Goal: Task Accomplishment & Management: Manage account settings

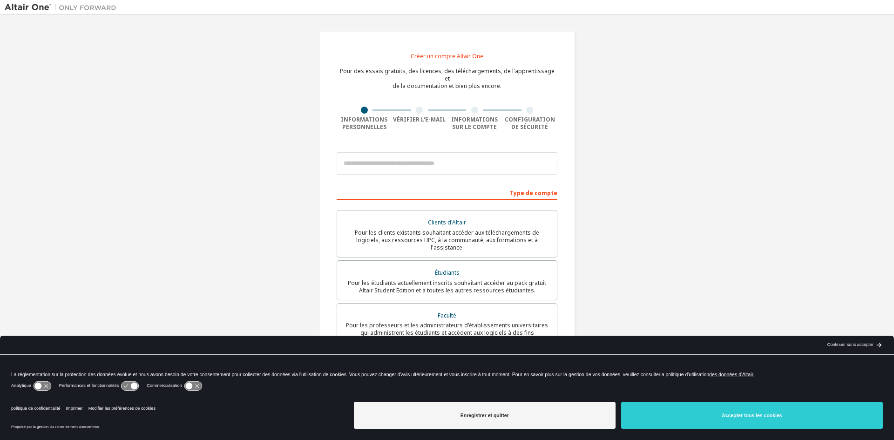
drag, startPoint x: 799, startPoint y: 115, endPoint x: 320, endPoint y: 104, distance: 478.4
click at [784, 122] on div "Créer un compte Altair One Pour des essais gratuits, des licences, des téléchar…" at bounding box center [447, 282] width 885 height 525
click at [355, 155] on input "email" at bounding box center [447, 163] width 221 height 22
type input "**********"
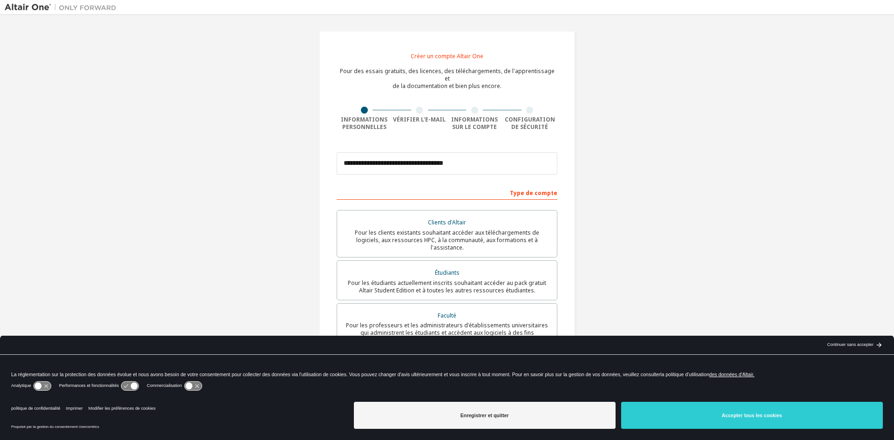
type input "**********"
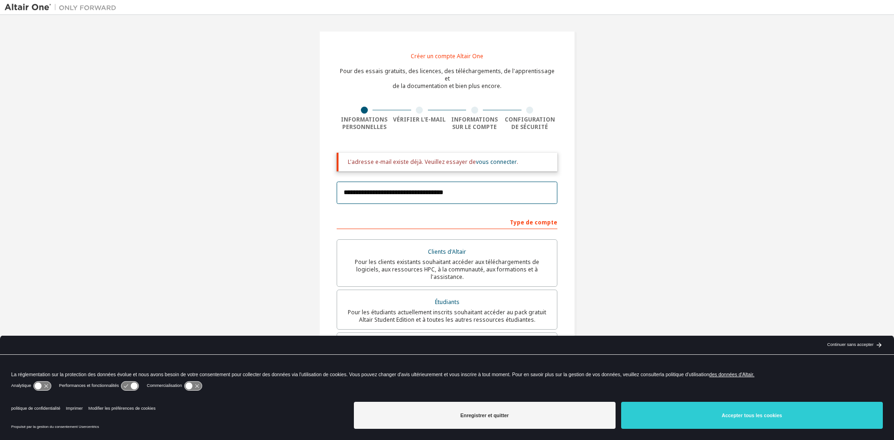
click at [408, 190] on input "**********" at bounding box center [447, 193] width 221 height 22
click at [490, 158] on font "vous connecter" at bounding box center [496, 162] width 41 height 8
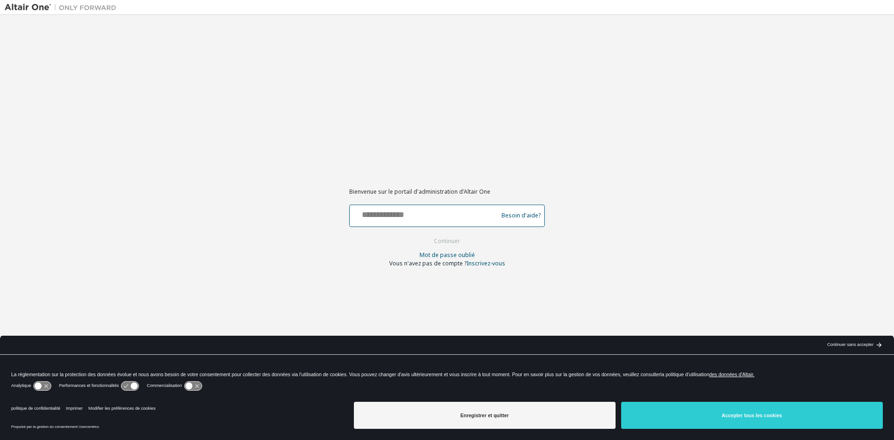
click at [378, 210] on input "text" at bounding box center [424, 214] width 143 height 14
type input "**********"
click at [449, 240] on font "Continuer" at bounding box center [447, 241] width 26 height 8
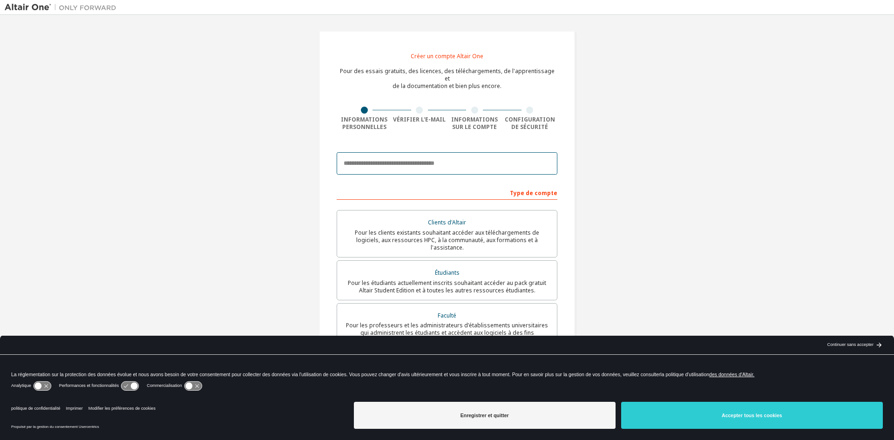
click at [406, 156] on input "email" at bounding box center [447, 163] width 221 height 22
type input "**********"
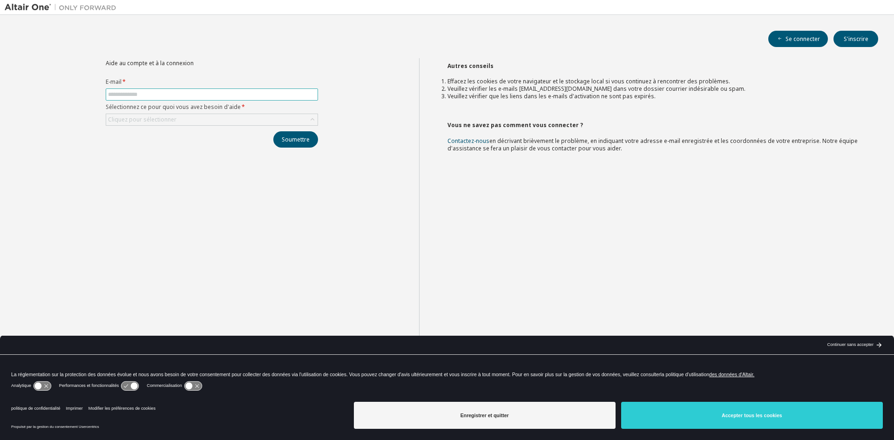
click at [176, 95] on input "text" at bounding box center [212, 94] width 208 height 7
type input "**********"
click at [116, 125] on div "Cliquez pour sélectionner" at bounding box center [212, 120] width 212 height 12
click at [134, 116] on font "Cliquez pour sélectionner" at bounding box center [142, 119] width 68 height 8
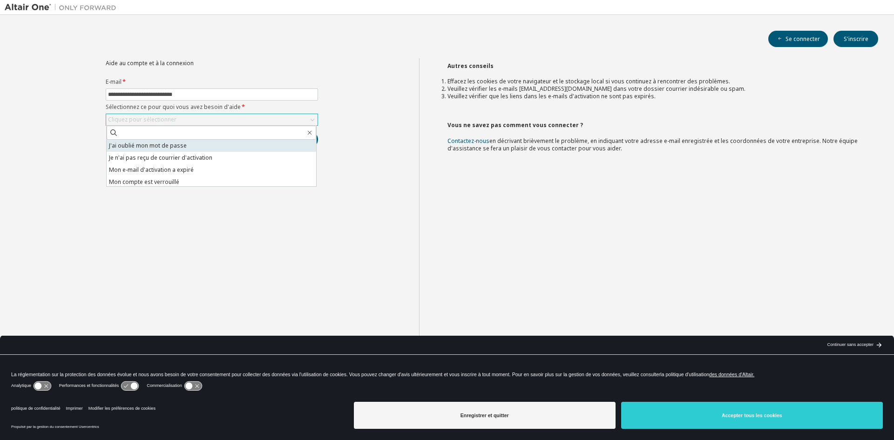
click at [157, 146] on font "J'ai oublié mon mot de passe" at bounding box center [148, 146] width 78 height 8
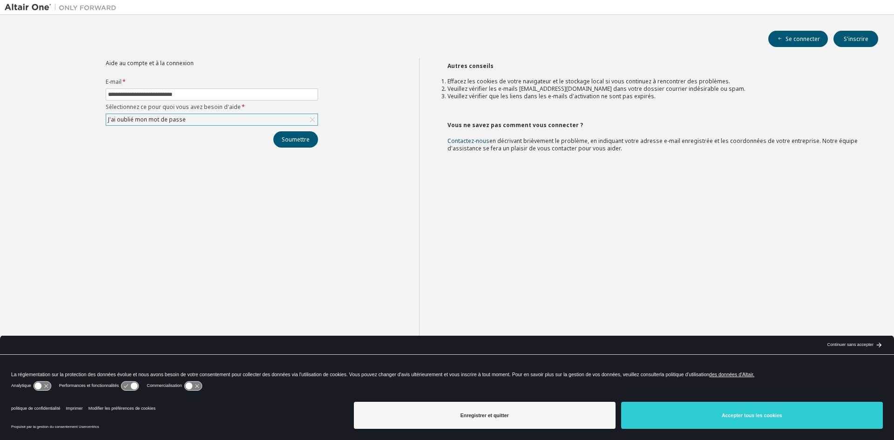
click at [258, 122] on div "J'ai oublié mon mot de passe" at bounding box center [211, 119] width 211 height 11
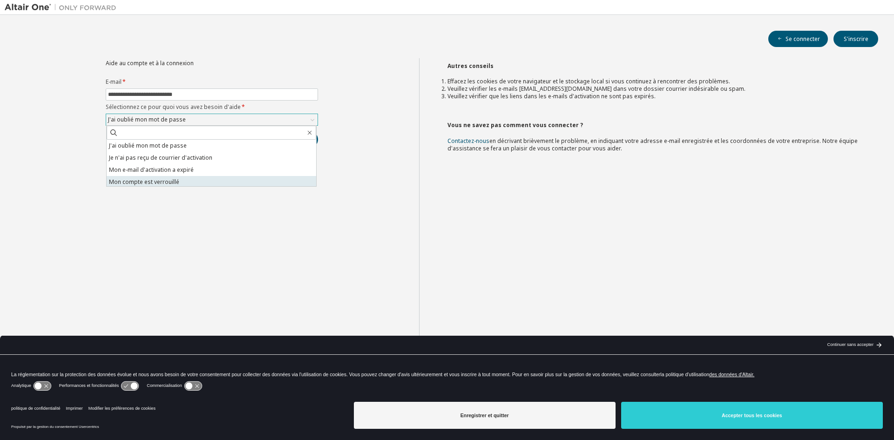
click at [169, 180] on font "Mon compte est verrouillé" at bounding box center [144, 182] width 70 height 8
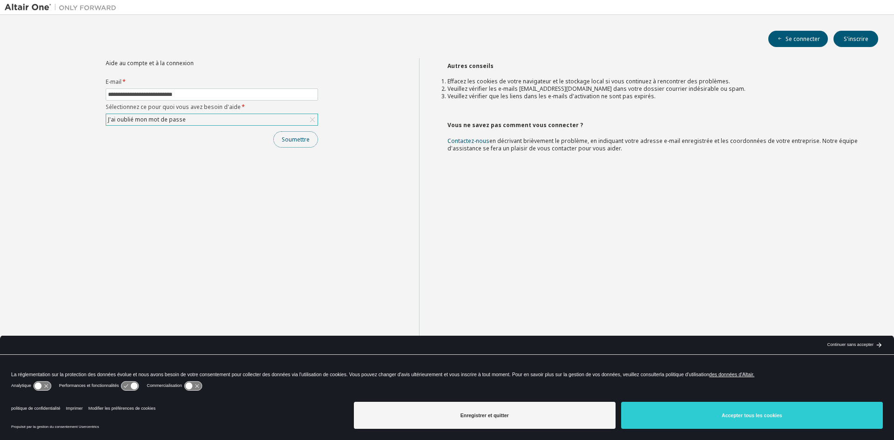
click at [300, 137] on font "Soumettre" at bounding box center [296, 140] width 28 height 8
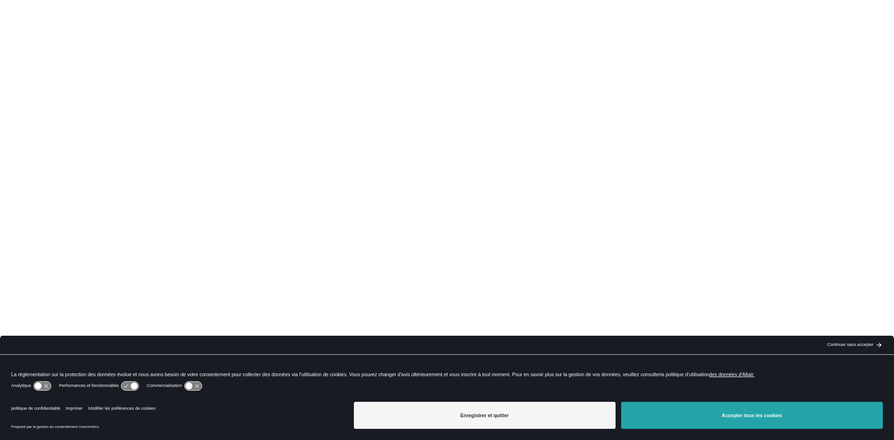
click at [738, 410] on button "Accepter tous les cookies" at bounding box center [752, 415] width 262 height 27
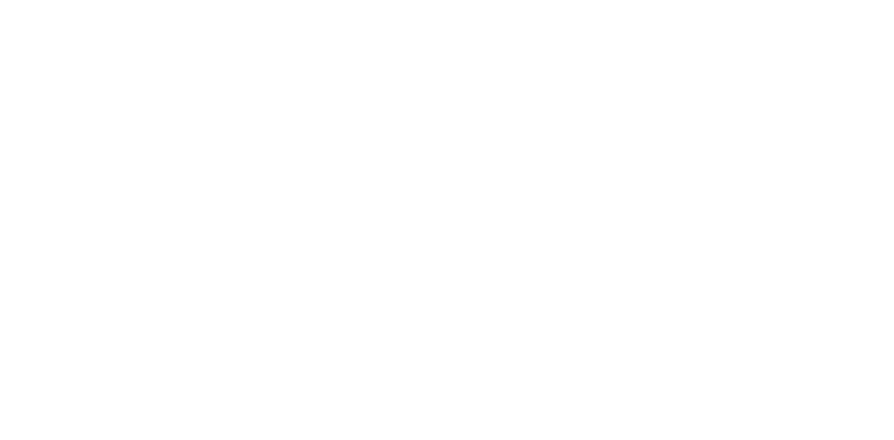
click at [303, 178] on div at bounding box center [447, 220] width 894 height 440
click at [283, 104] on div at bounding box center [447, 220] width 894 height 440
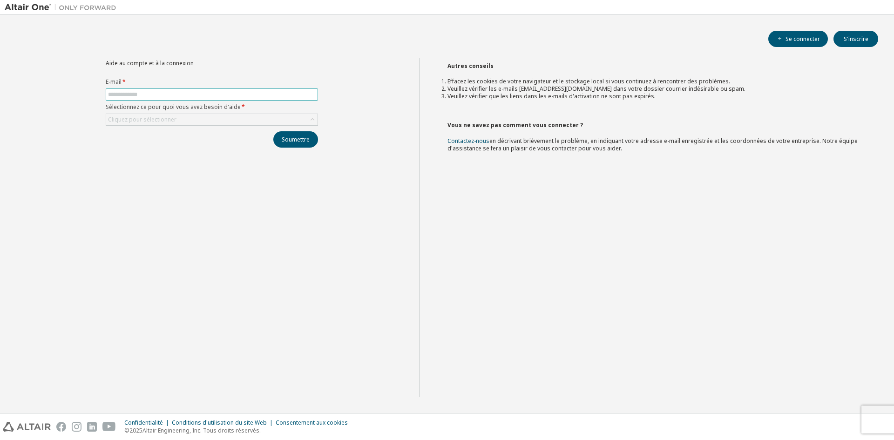
click at [208, 96] on input "text" at bounding box center [212, 94] width 208 height 7
type input "**********"
click at [189, 120] on div "Cliquez pour sélectionner" at bounding box center [211, 119] width 211 height 11
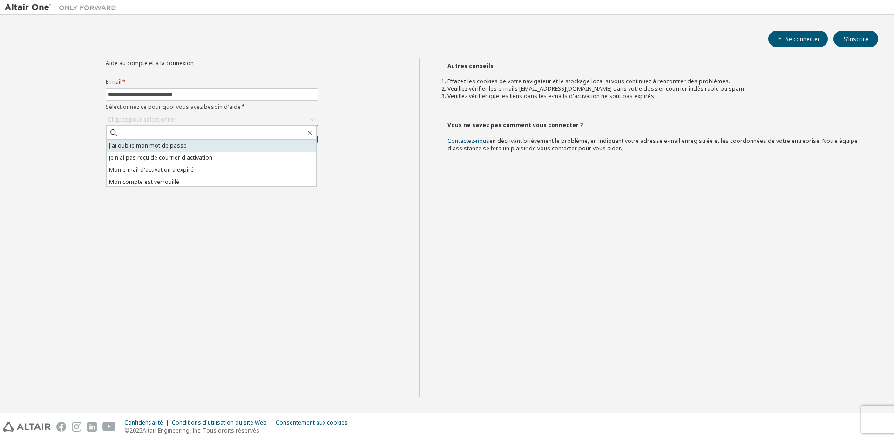
click at [181, 148] on font "J'ai oublié mon mot de passe" at bounding box center [148, 146] width 78 height 8
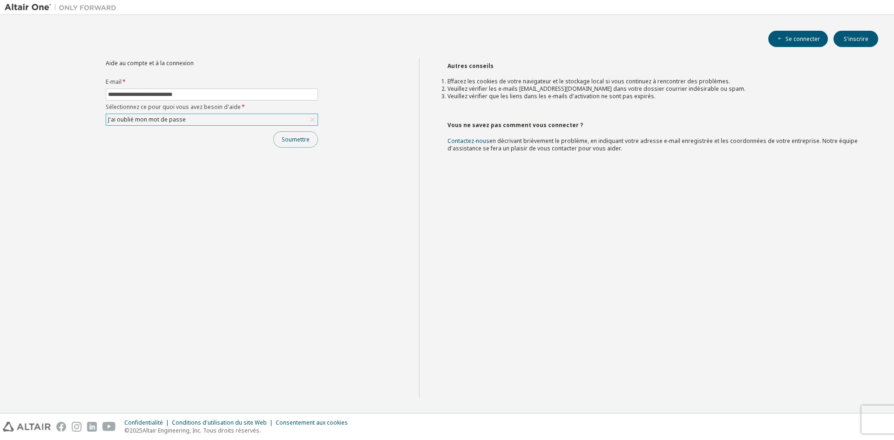
click at [296, 138] on font "Soumettre" at bounding box center [296, 140] width 28 height 8
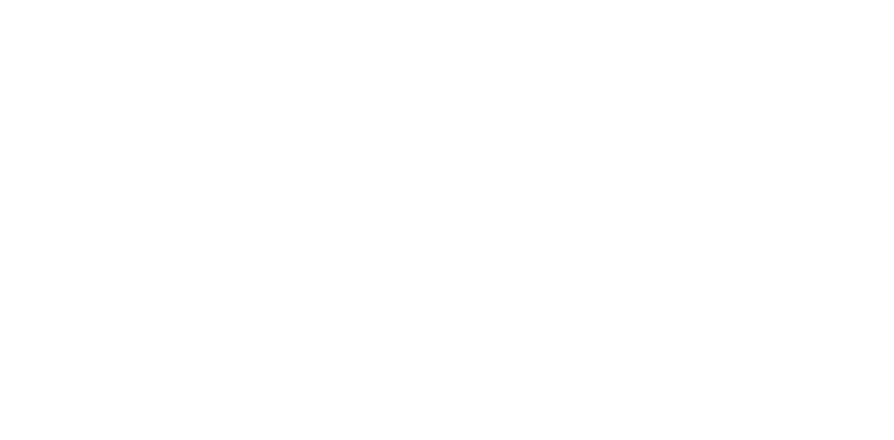
click at [646, 337] on div at bounding box center [447, 220] width 894 height 440
click at [173, 33] on div at bounding box center [447, 220] width 894 height 440
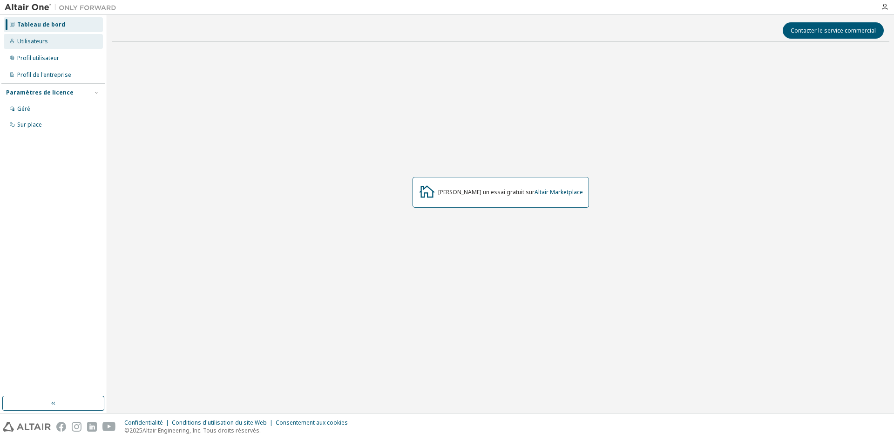
click at [30, 42] on font "Utilisateurs" at bounding box center [32, 41] width 31 height 8
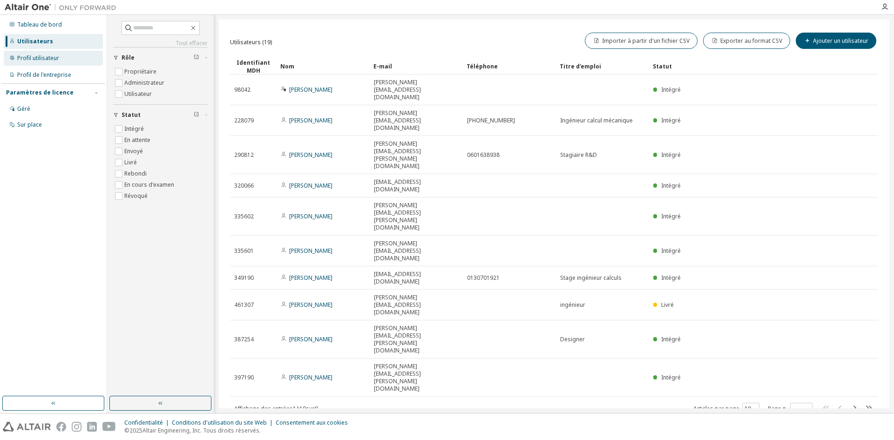
click at [26, 56] on font "Profil utilisateur" at bounding box center [38, 58] width 42 height 8
click at [35, 58] on font "Profil utilisateur" at bounding box center [38, 58] width 42 height 8
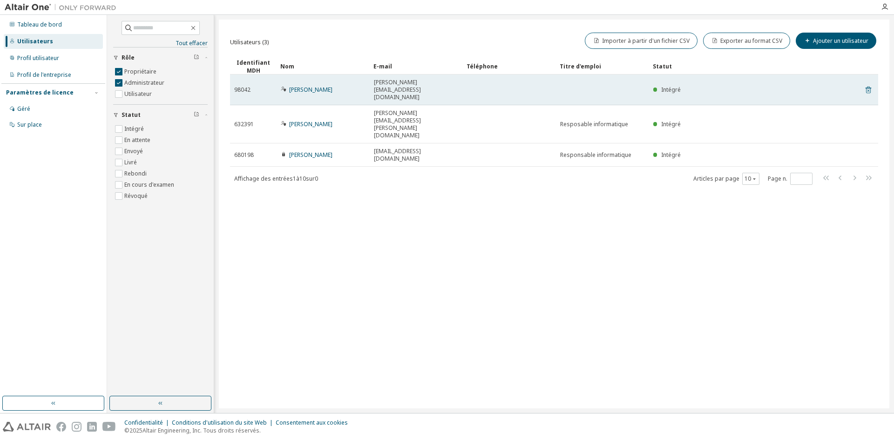
click at [868, 84] on icon at bounding box center [868, 89] width 8 height 11
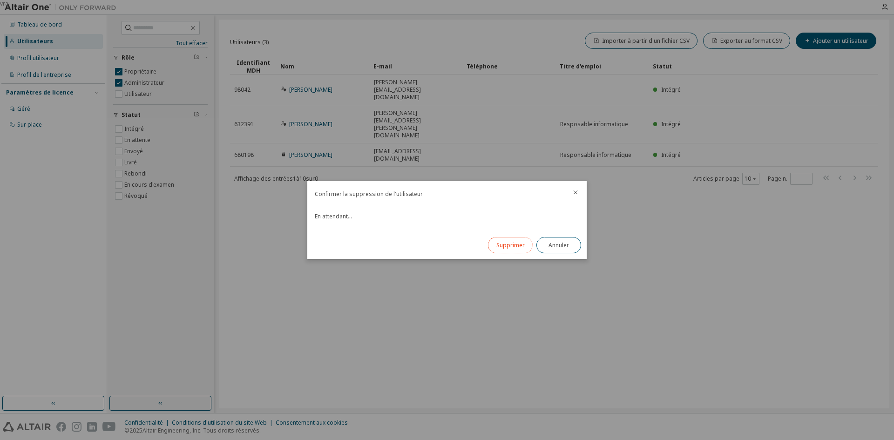
click at [501, 242] on font "Supprimer" at bounding box center [510, 245] width 28 height 8
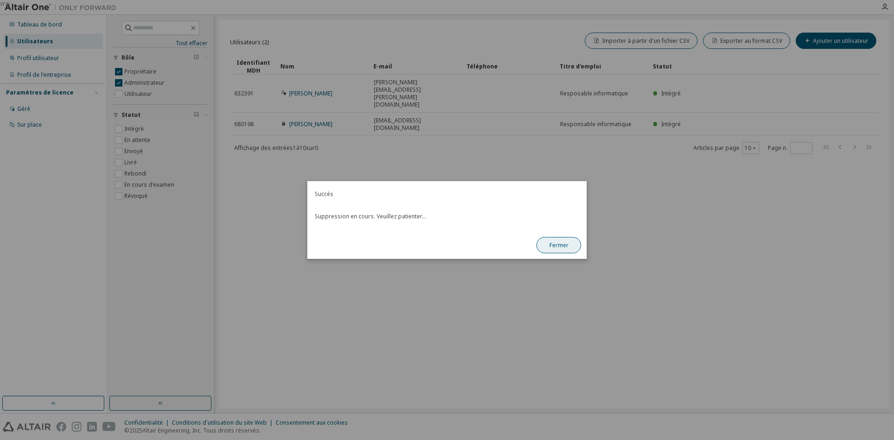
click at [560, 245] on font "Fermer" at bounding box center [558, 245] width 19 height 8
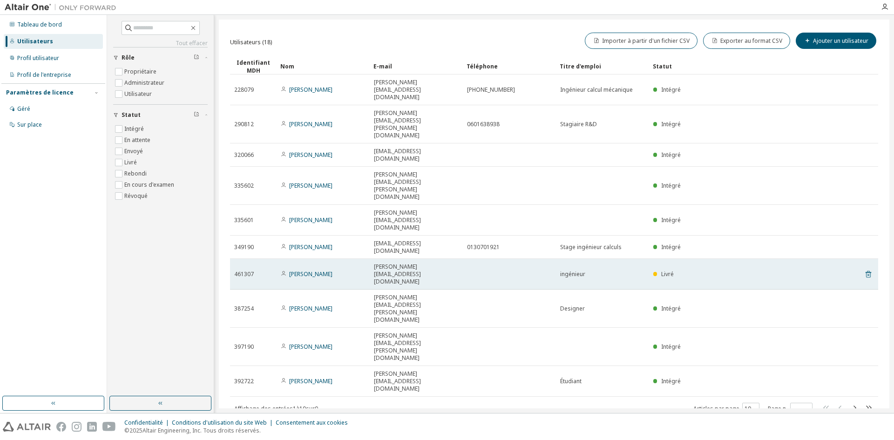
click at [866, 271] on icon at bounding box center [869, 274] width 6 height 7
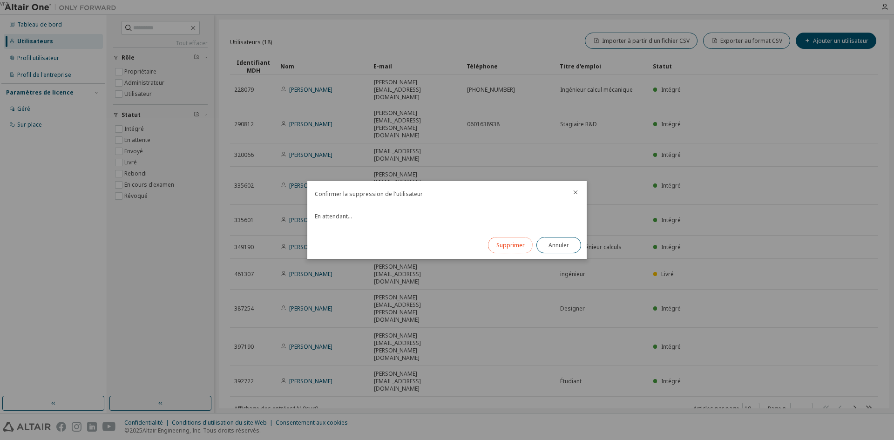
click at [491, 241] on button "Supprimer" at bounding box center [510, 245] width 45 height 16
click at [547, 244] on button "Fermer" at bounding box center [558, 245] width 45 height 16
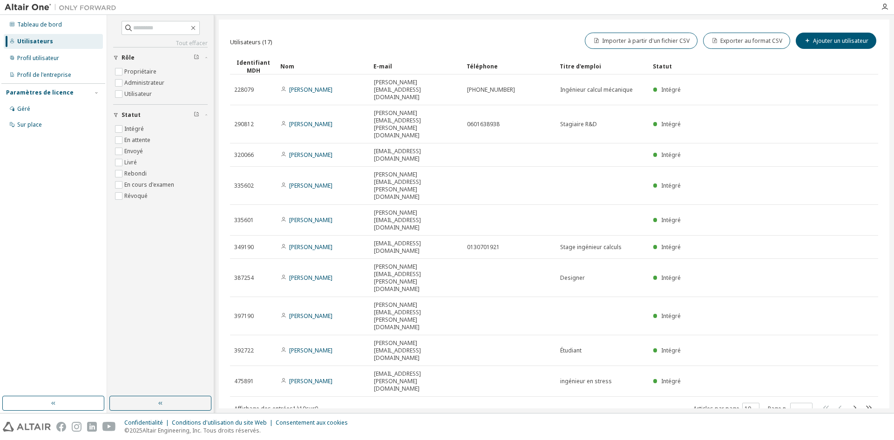
click at [434, 311] on div "Utilisateurs (17) Importer à partir d'un fichier CSV Exporter au format CSV Ajo…" at bounding box center [554, 214] width 671 height 389
click at [38, 75] on font "Profil de l'entreprise" at bounding box center [44, 75] width 54 height 8
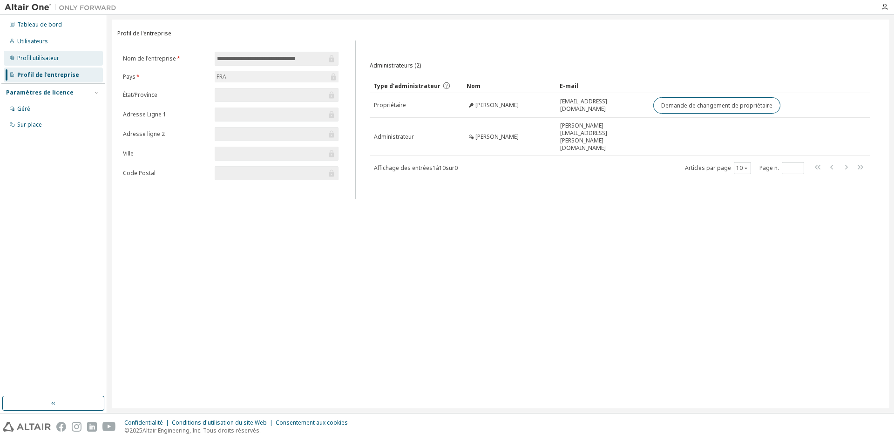
click at [45, 55] on font "Profil utilisateur" at bounding box center [38, 58] width 42 height 8
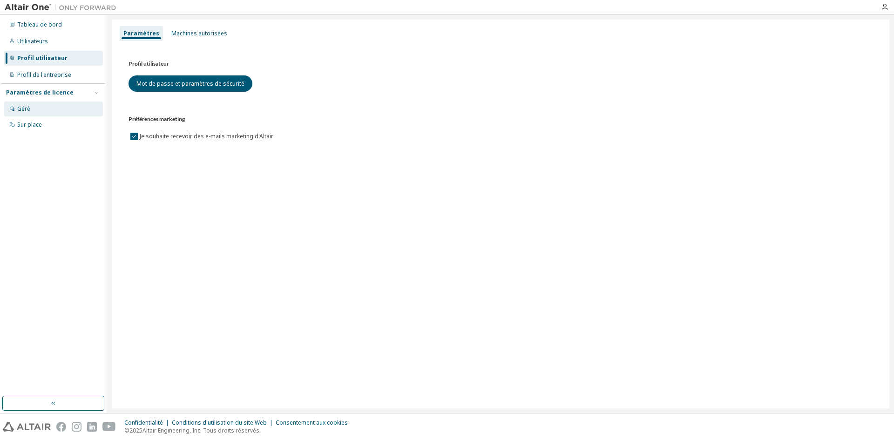
click at [24, 108] on font "Géré" at bounding box center [23, 109] width 13 height 8
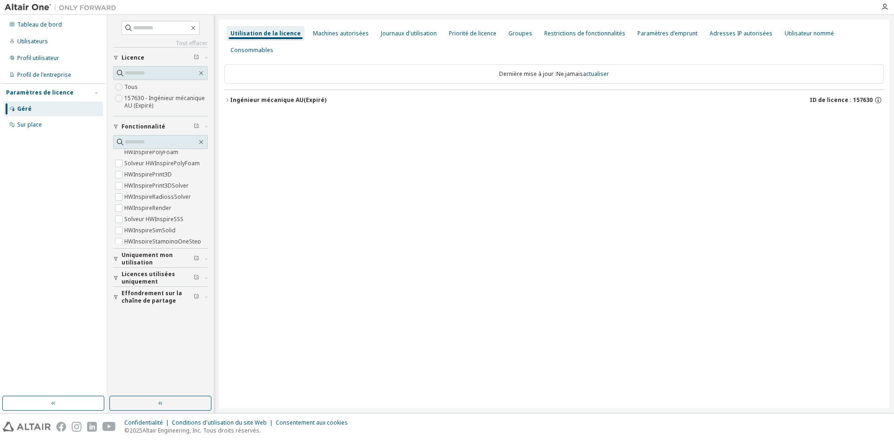
scroll to position [1164, 0]
click at [162, 274] on font "Licences utilisées uniquement" at bounding box center [149, 277] width 54 height 15
click at [151, 301] on font "Effondrement sur la chaîne de partage" at bounding box center [152, 296] width 61 height 15
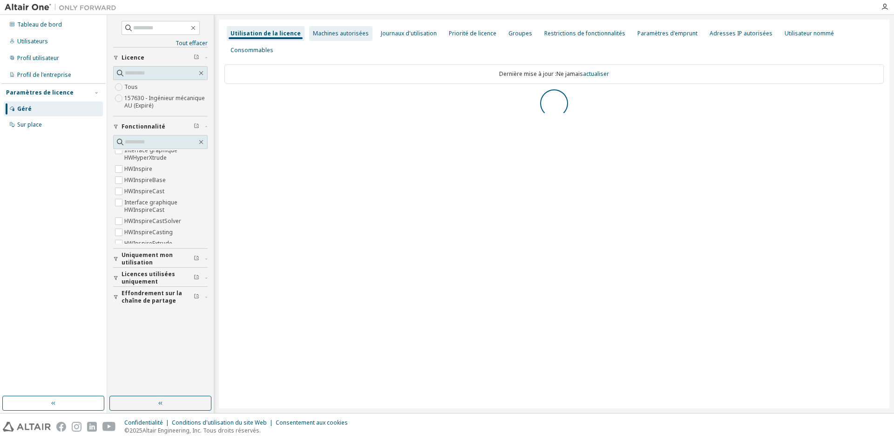
click at [339, 33] on font "Machines autorisées" at bounding box center [341, 33] width 56 height 8
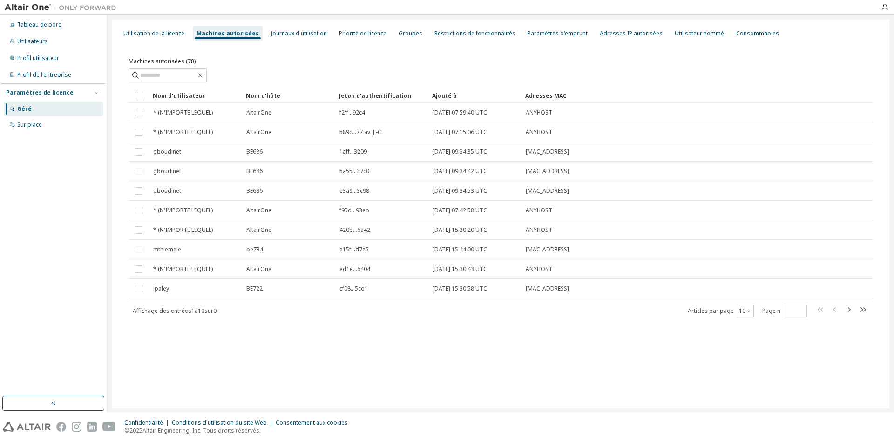
click at [275, 355] on div "Utilisation de la licence Machines autorisées Journaux d'utilisation Priorité d…" at bounding box center [501, 214] width 778 height 389
drag, startPoint x: 292, startPoint y: 29, endPoint x: 321, endPoint y: 38, distance: 31.1
click at [293, 29] on font "Journaux d'utilisation" at bounding box center [299, 33] width 56 height 8
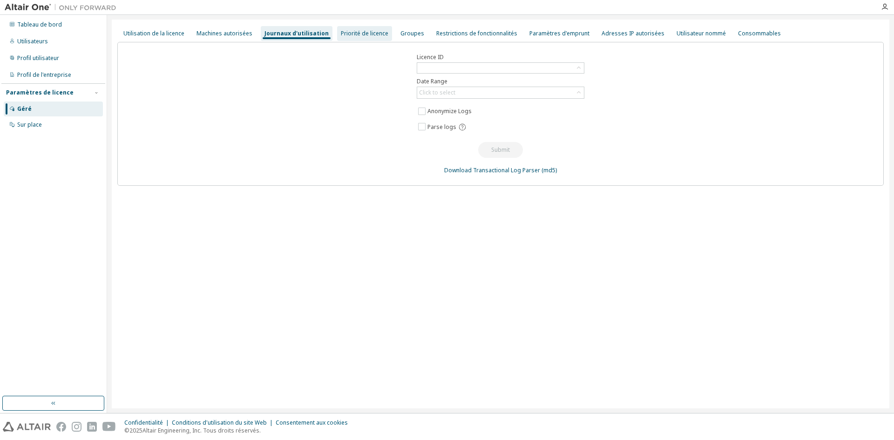
drag, startPoint x: 359, startPoint y: 37, endPoint x: 375, endPoint y: 34, distance: 16.9
click at [359, 37] on div "Priorité de licence" at bounding box center [364, 33] width 55 height 15
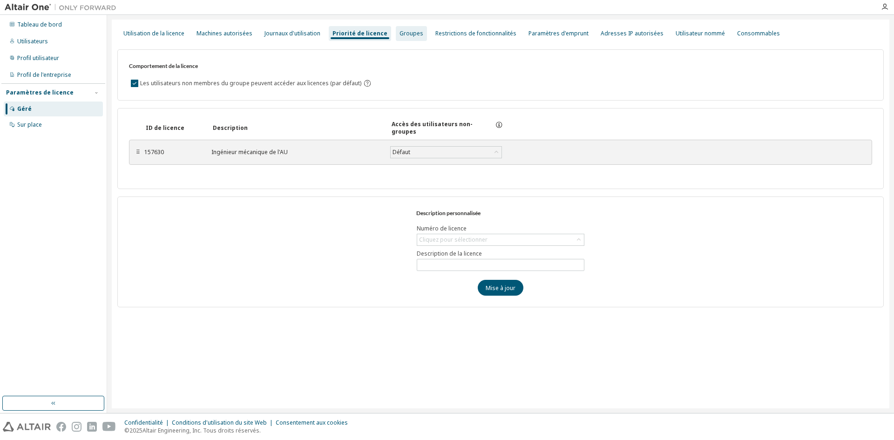
click at [415, 34] on div "Groupes" at bounding box center [411, 33] width 31 height 15
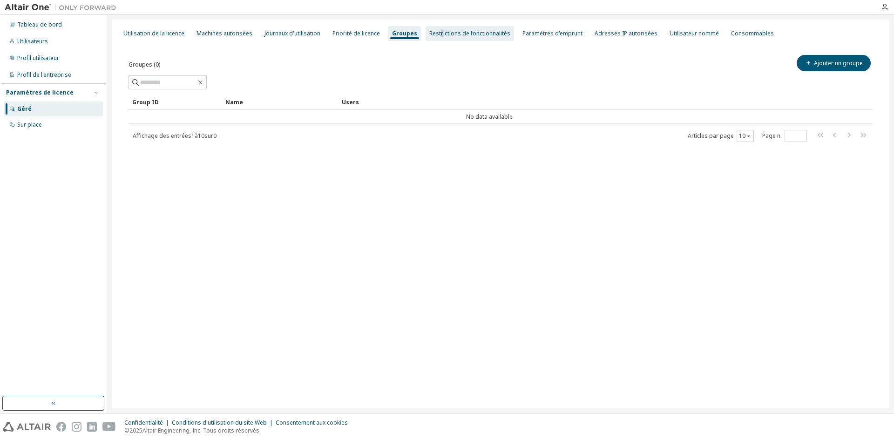
click at [436, 34] on font "Restrictions de fonctionnalités" at bounding box center [469, 33] width 81 height 8
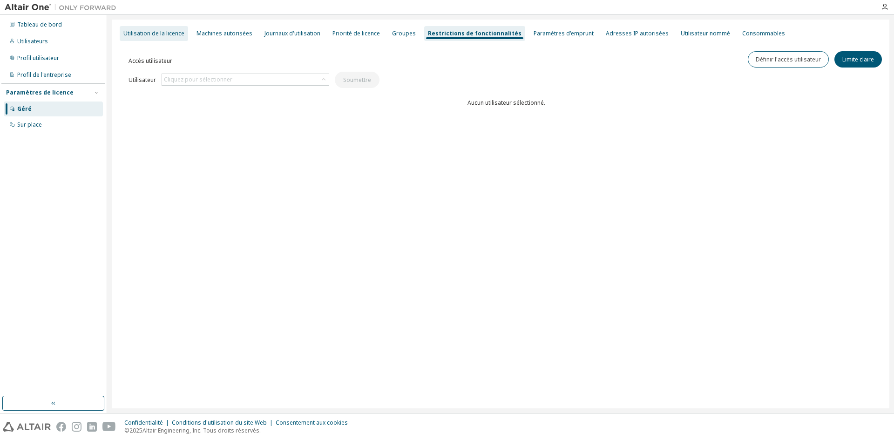
click at [155, 33] on font "Utilisation de la licence" at bounding box center [153, 33] width 61 height 8
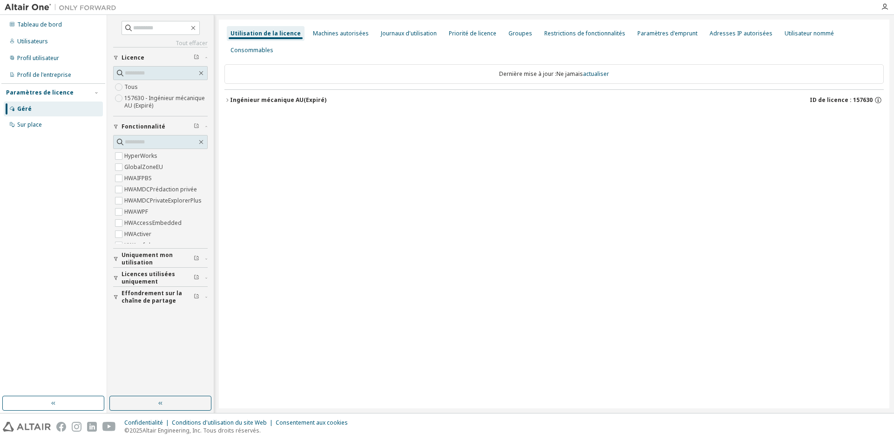
click at [163, 94] on label "157630 - Ingénieur mécanique AU (Expiré)" at bounding box center [165, 102] width 83 height 19
